Goal: Check status: Check status

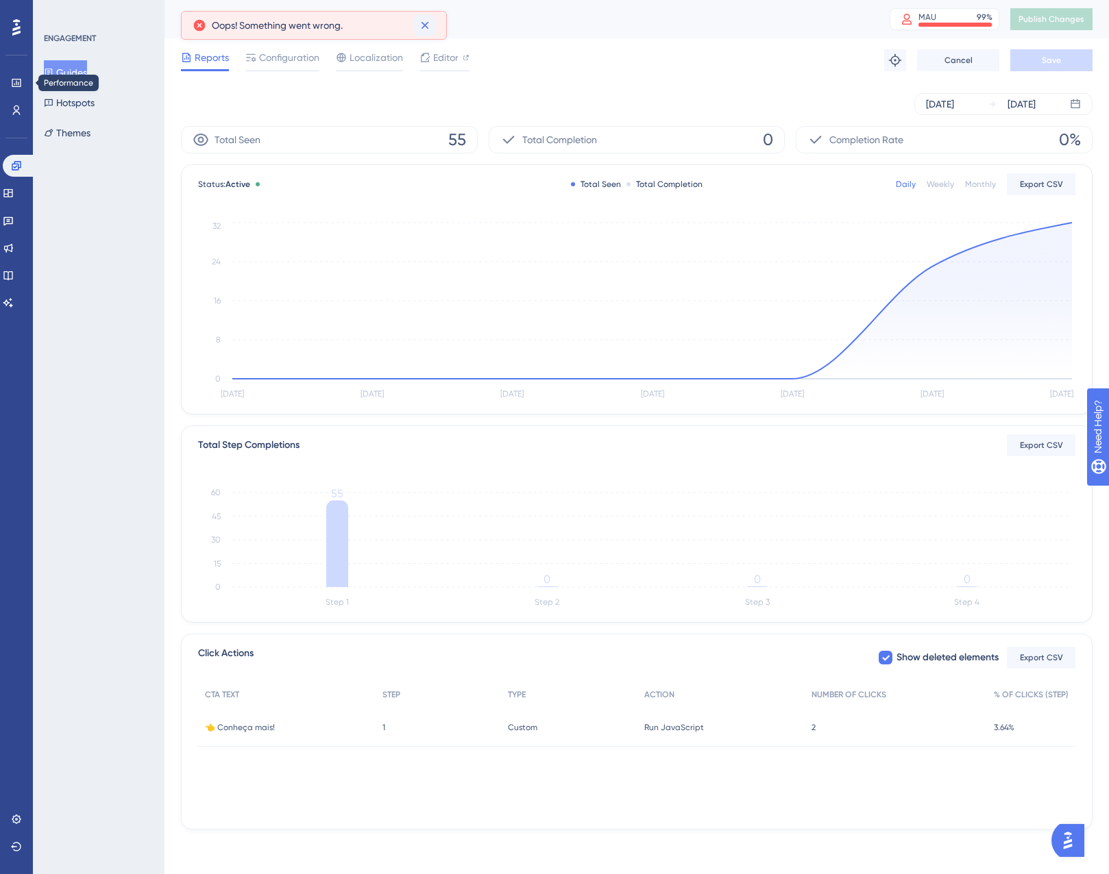
click at [431, 18] on div "Divulgação Treinamentos (Hub) - Medium" at bounding box center [518, 19] width 674 height 19
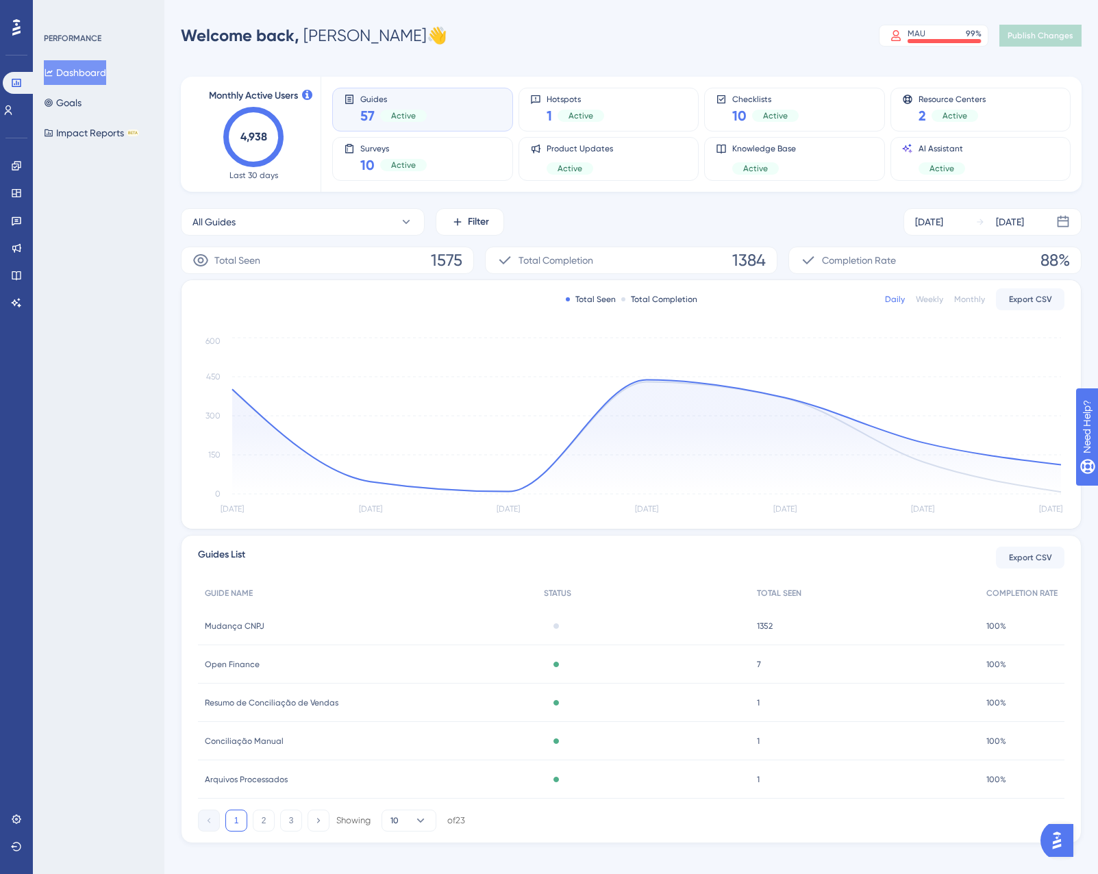
click at [247, 124] on icon "4,938" at bounding box center [253, 137] width 60 height 60
